Goal: Task Accomplishment & Management: Manage account settings

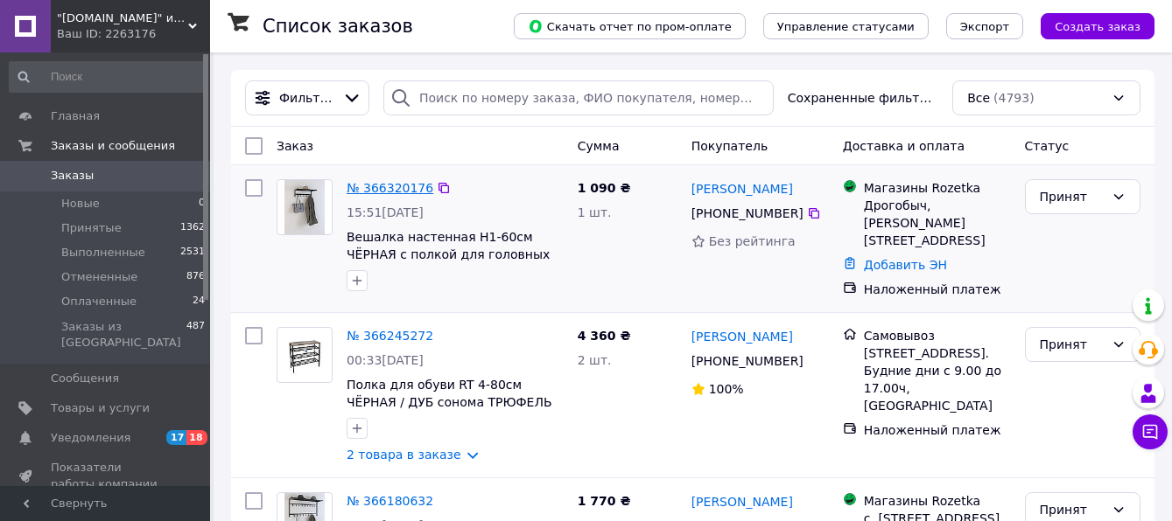
click at [377, 183] on link "№ 366320176" at bounding box center [389, 188] width 87 height 14
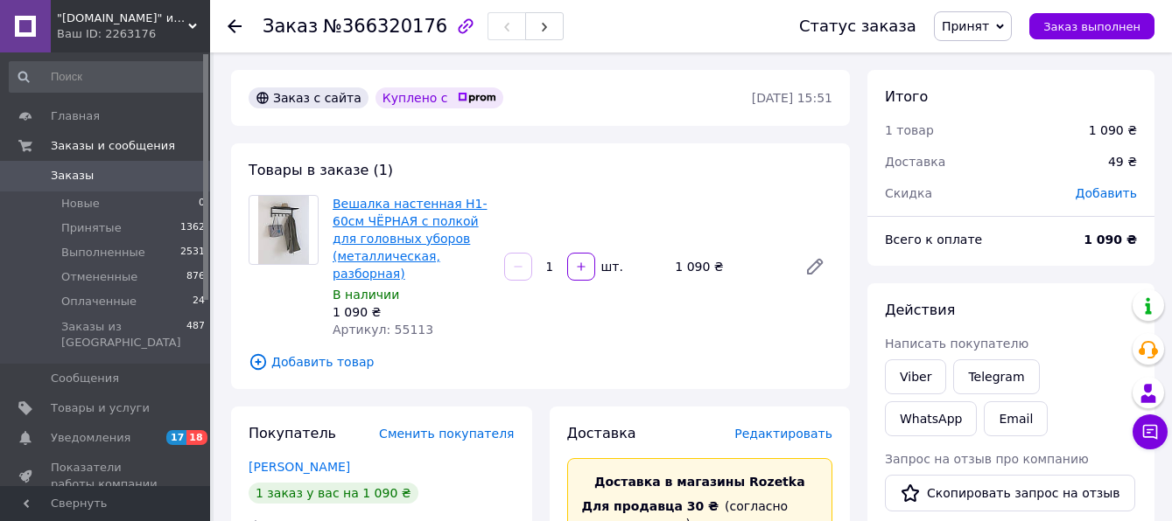
click at [415, 207] on link "Вешалка настенная Н1-60см ЧЁРНАЯ с полкой для головных уборов (металлическая, р…" at bounding box center [409, 239] width 154 height 84
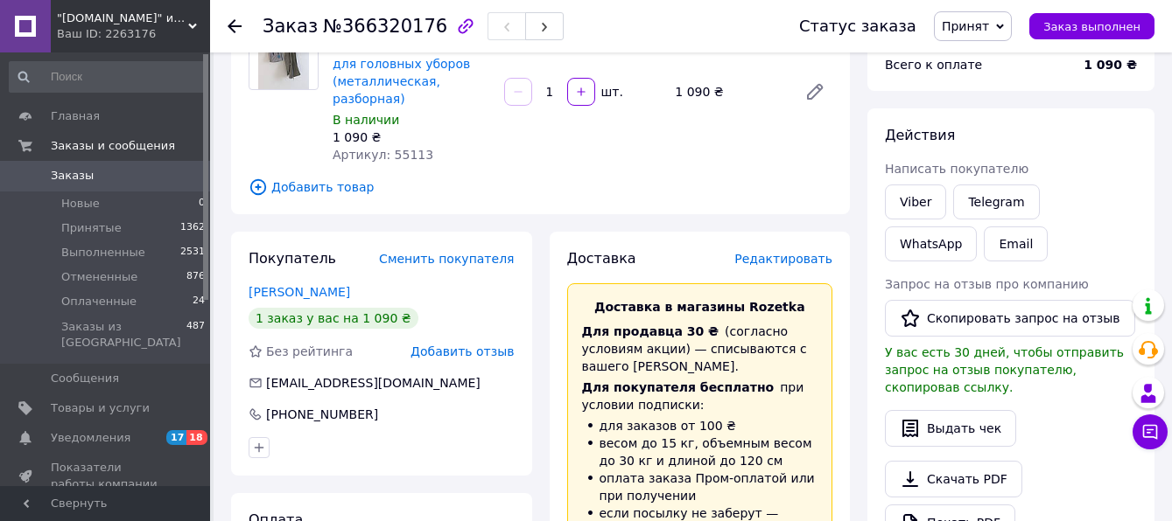
scroll to position [350, 0]
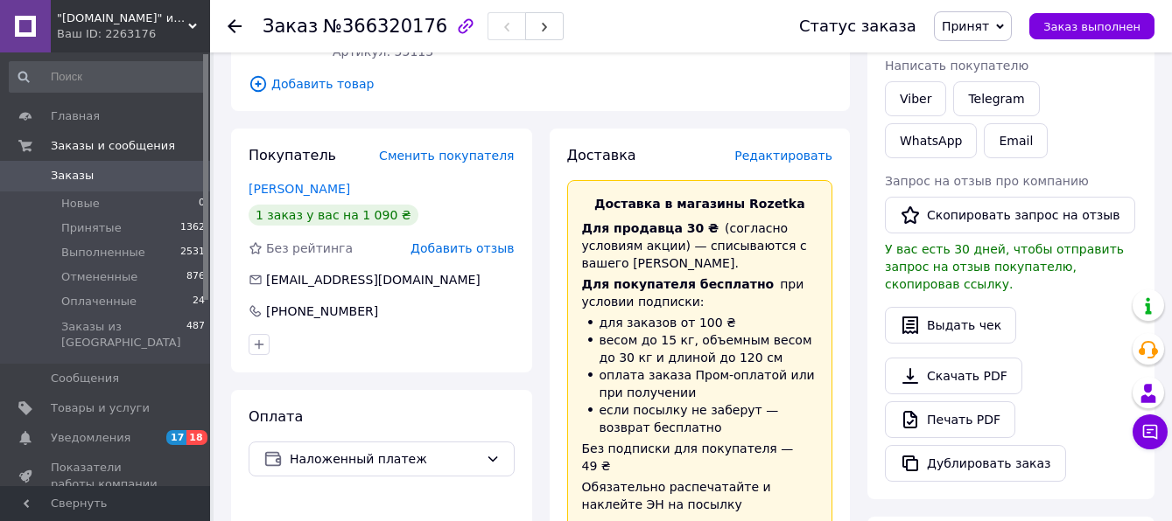
scroll to position [103, 0]
